Goal: Information Seeking & Learning: Learn about a topic

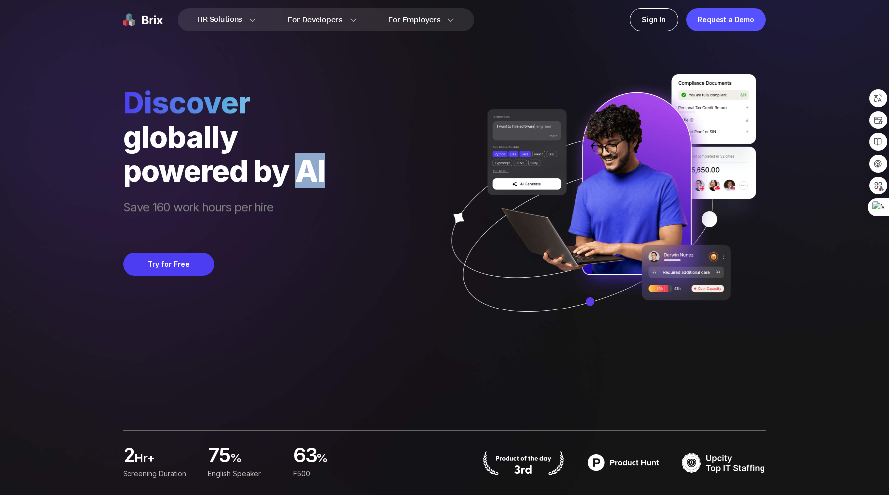
drag, startPoint x: 333, startPoint y: 181, endPoint x: 304, endPoint y: 173, distance: 30.4
click at [304, 173] on div "Discover globally powered by AI Save 160 work hours per hire Try for Free" at bounding box center [444, 170] width 643 height 341
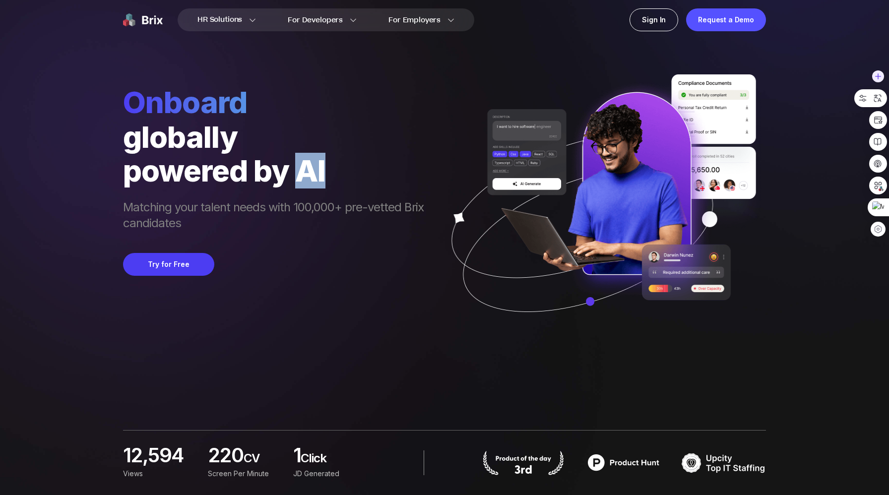
click at [879, 105] on div at bounding box center [870, 98] width 33 height 18
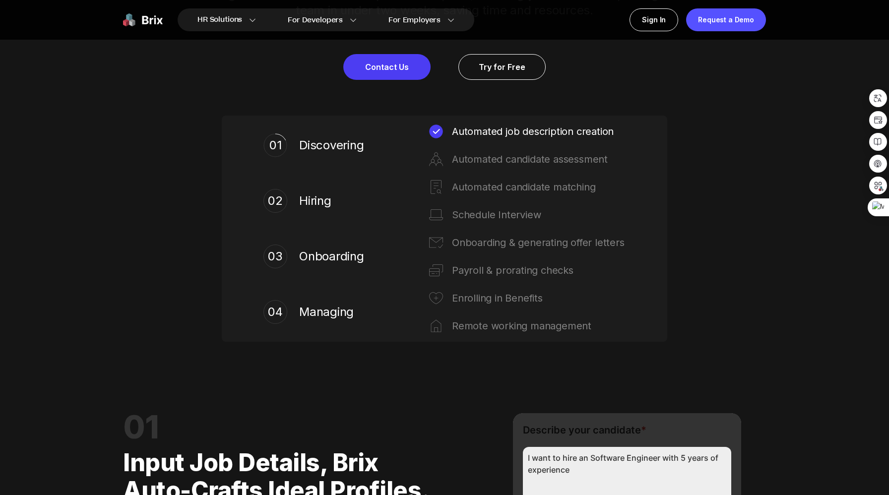
scroll to position [575, 0]
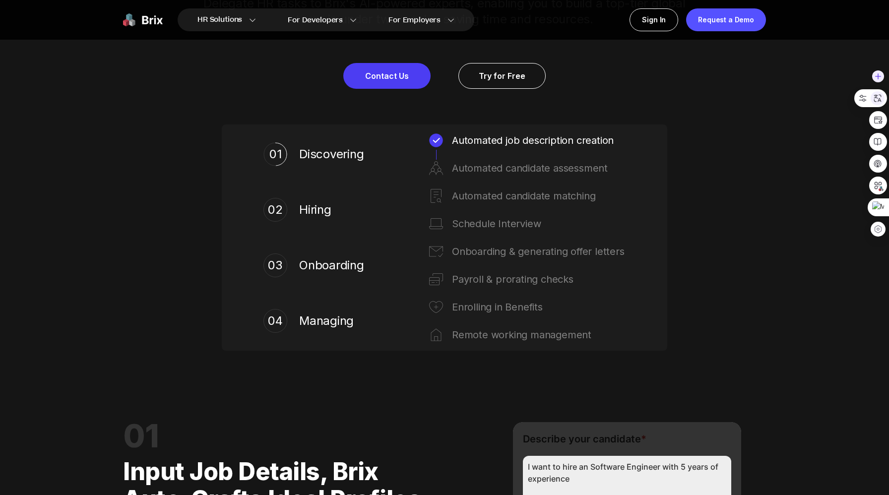
click at [877, 100] on icon at bounding box center [877, 98] width 9 height 9
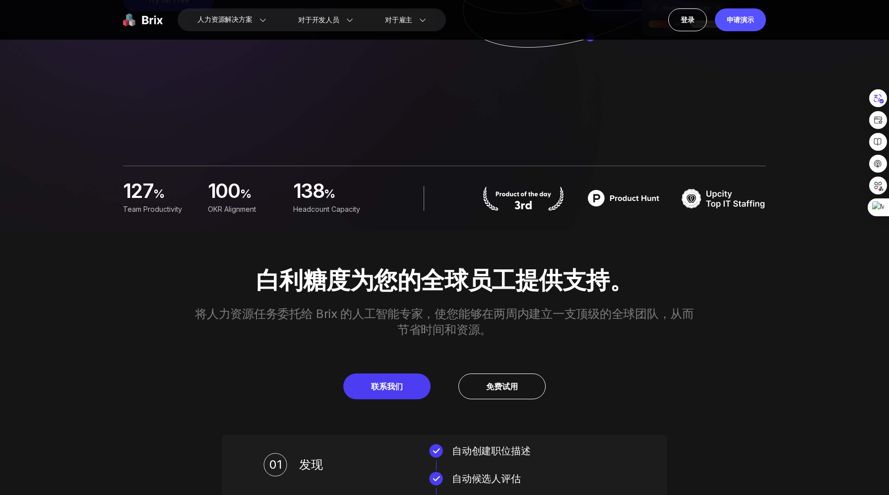
scroll to position [0, 0]
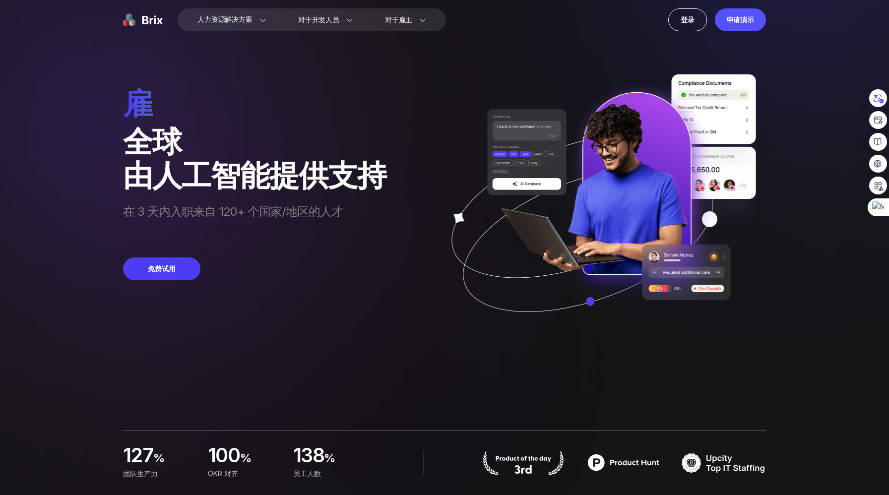
click at [342, 151] on div "globally 全球" at bounding box center [254, 141] width 263 height 34
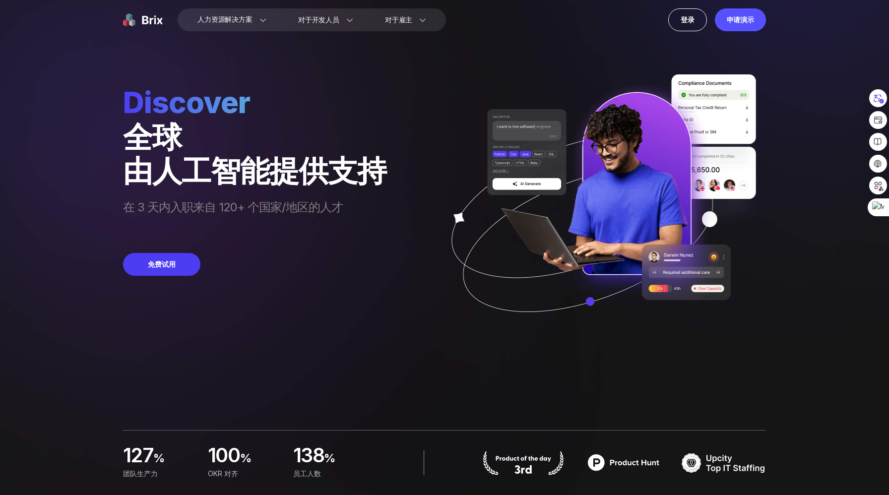
click at [342, 151] on div "globally 全球" at bounding box center [254, 137] width 263 height 34
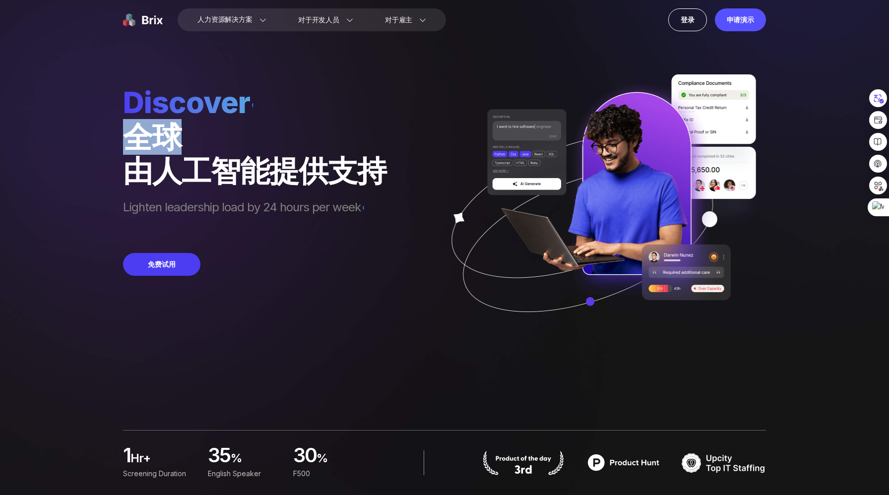
click at [342, 159] on monica-translate-translate "由人工智能提供支持" at bounding box center [254, 171] width 263 height 36
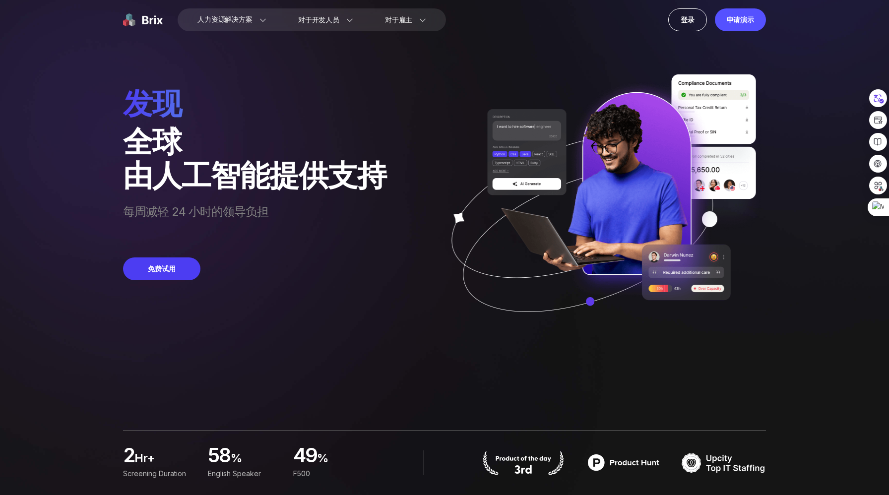
click at [342, 159] on monica-translate-translate "由人工智能提供支持" at bounding box center [254, 175] width 263 height 36
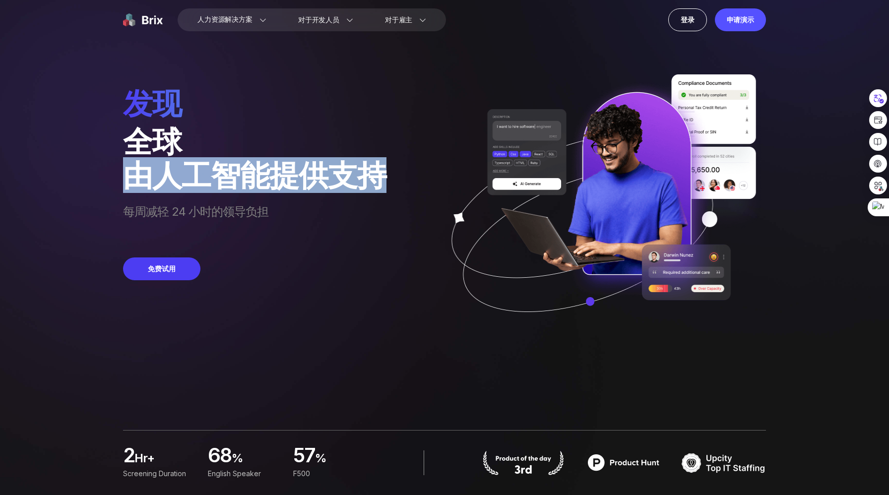
click at [342, 159] on monica-translate-translate "由人工智能提供支持" at bounding box center [254, 175] width 263 height 36
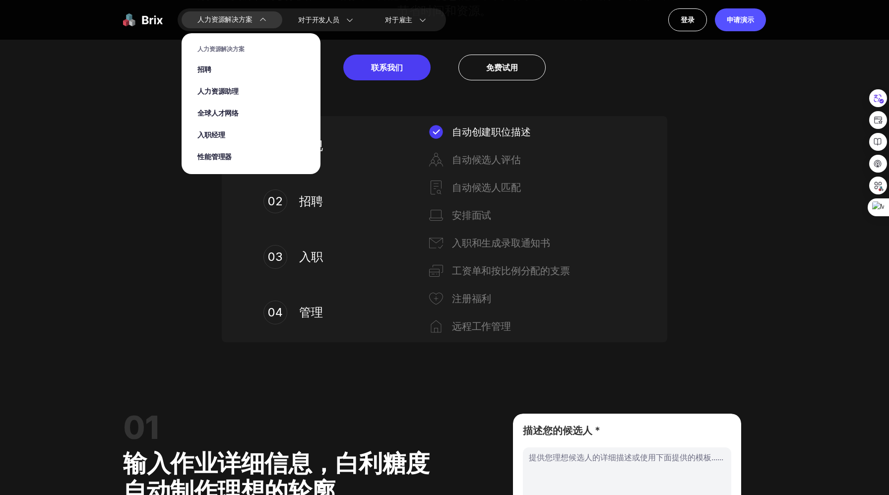
scroll to position [579, 0]
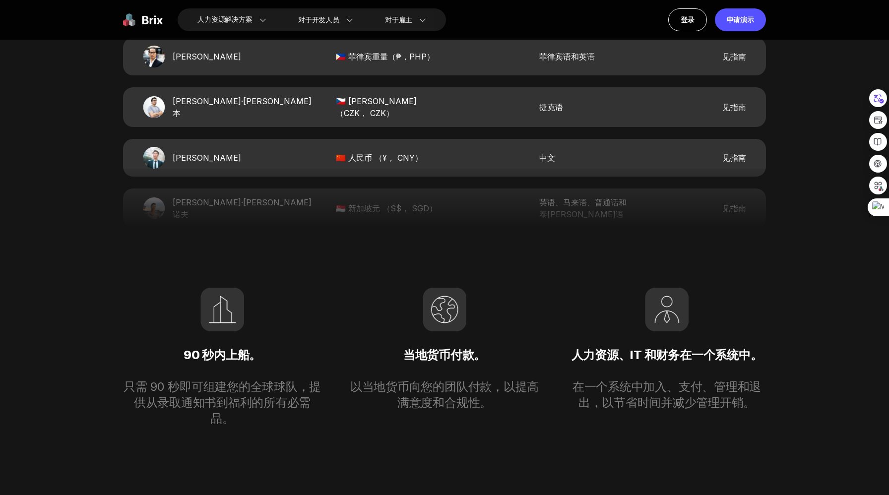
scroll to position [2179, 0]
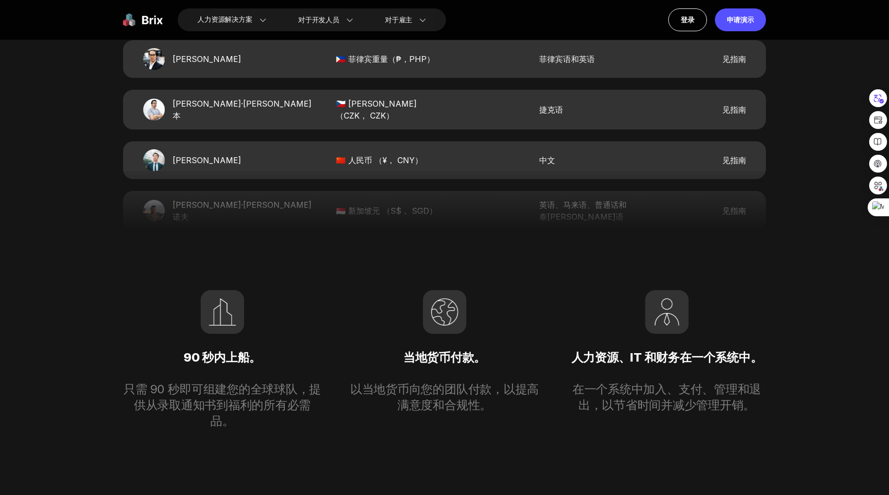
click at [217, 163] on span "[PERSON_NAME] [PERSON_NAME]" at bounding box center [207, 160] width 69 height 12
click at [336, 156] on monica-translate-translate "🇨🇳 人民币 （¥， CNY）" at bounding box center [379, 160] width 87 height 10
click at [171, 156] on div "[PERSON_NAME] [PERSON_NAME]" at bounding box center [192, 160] width 99 height 22
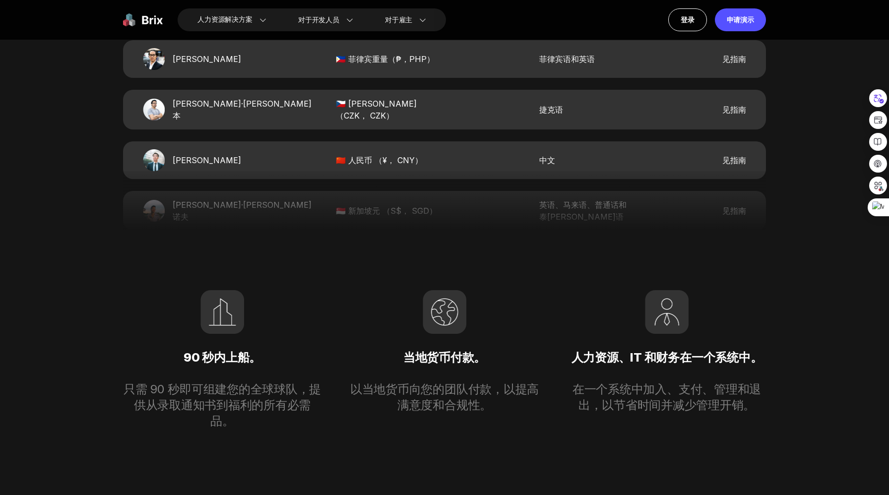
click at [732, 160] on monica-translate-translate "见指南" at bounding box center [734, 160] width 24 height 10
